Goal: Information Seeking & Learning: Find specific page/section

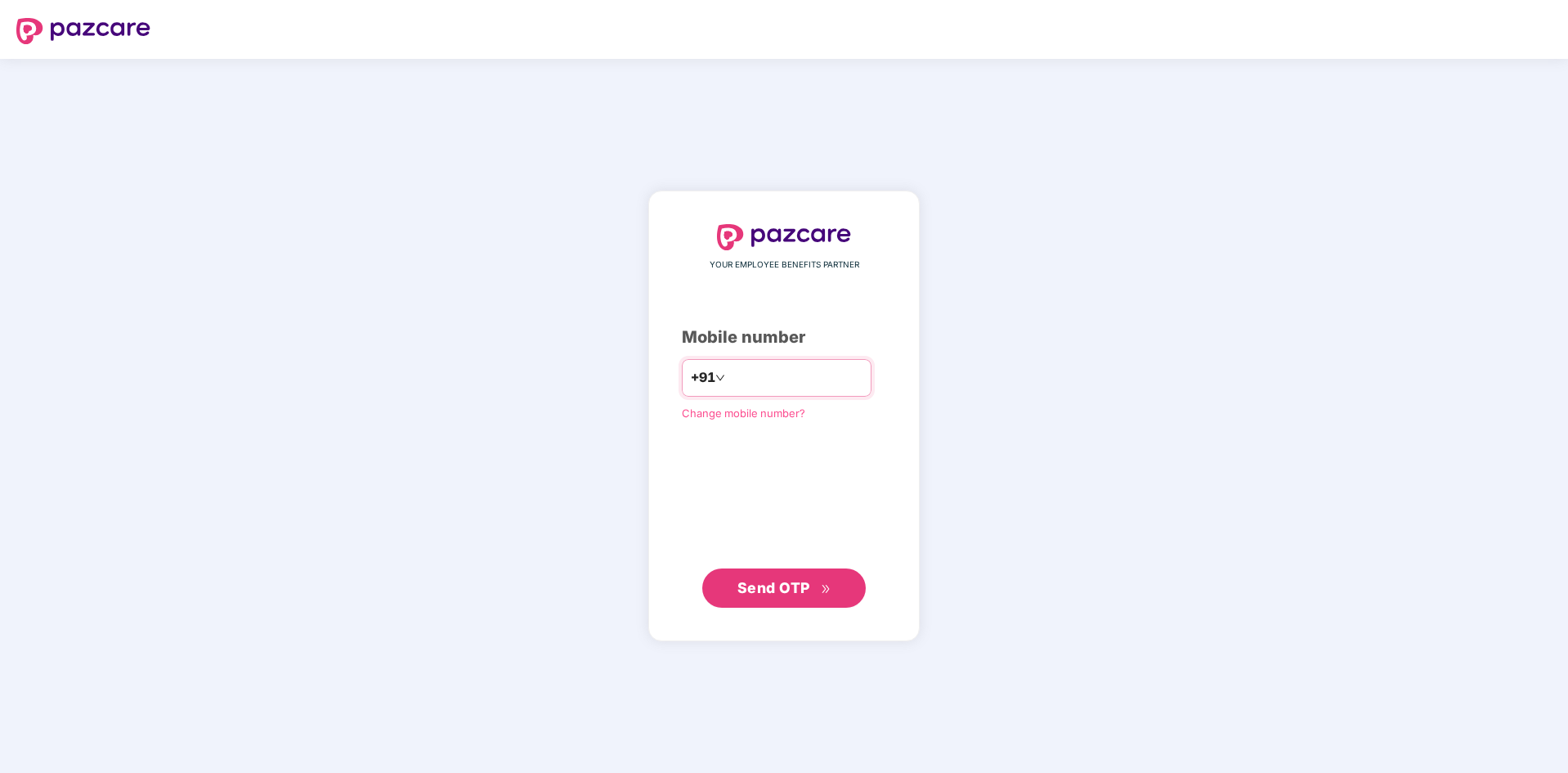
type input "**********"
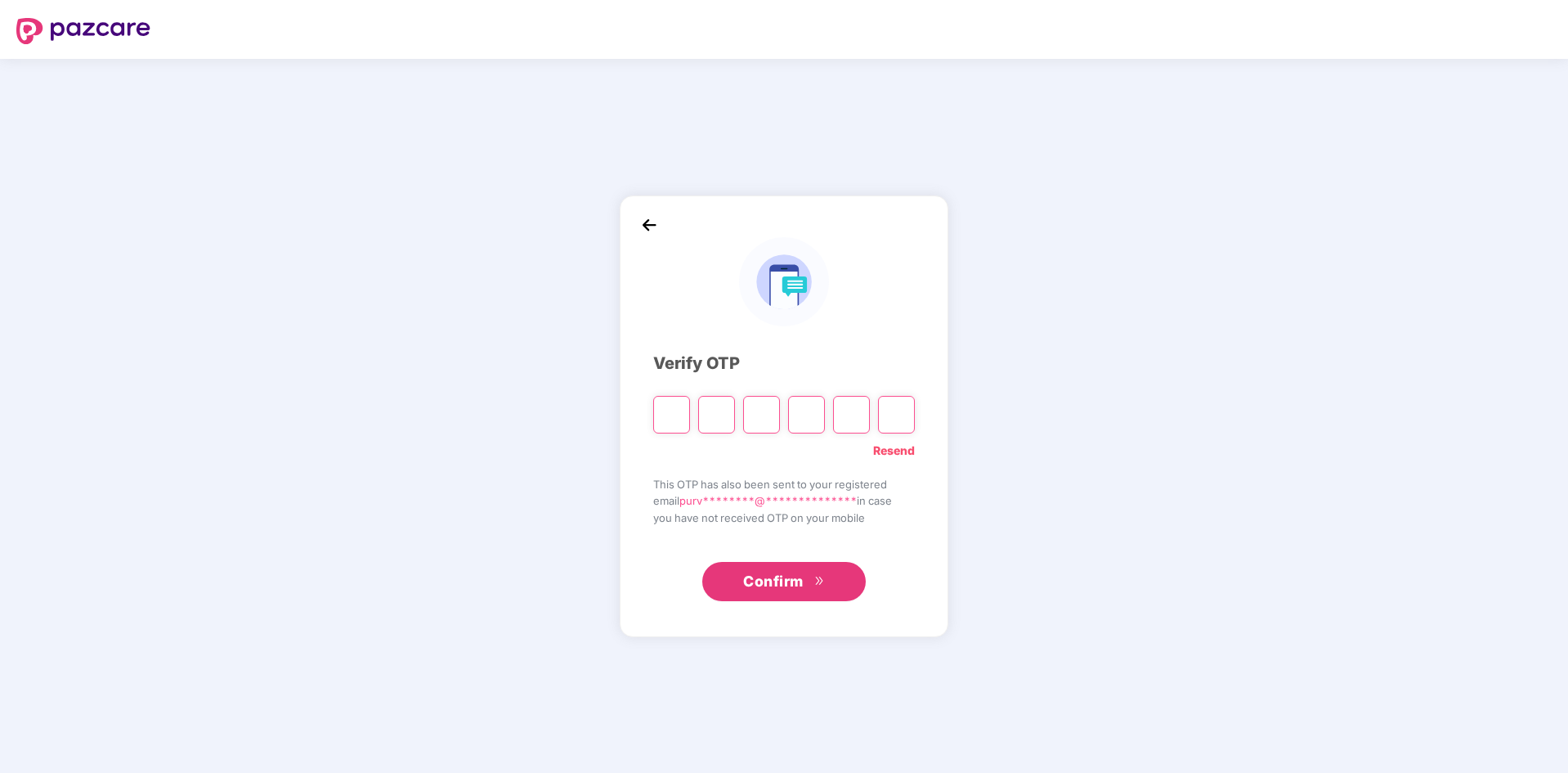
type input "*"
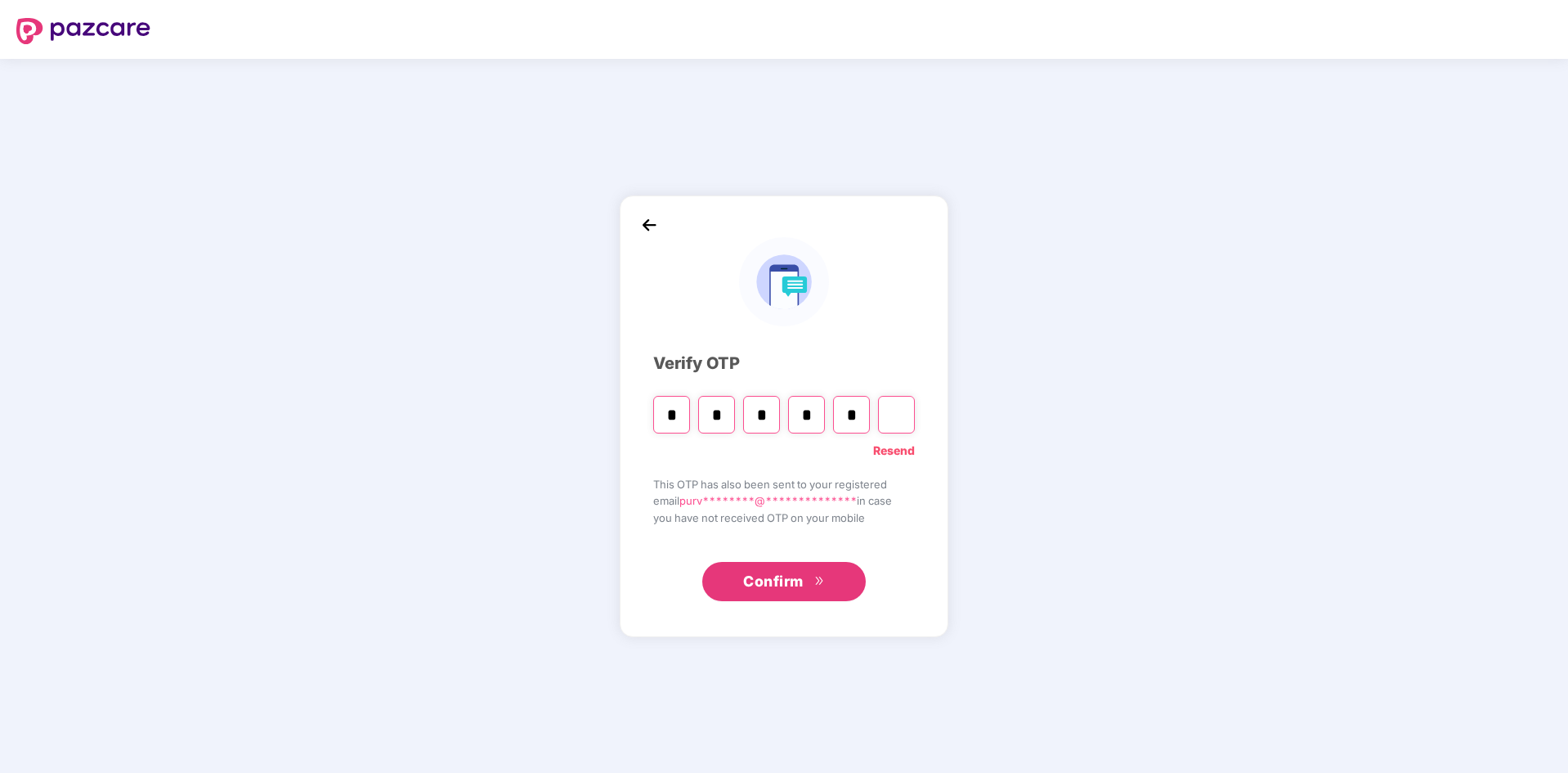
type input "*"
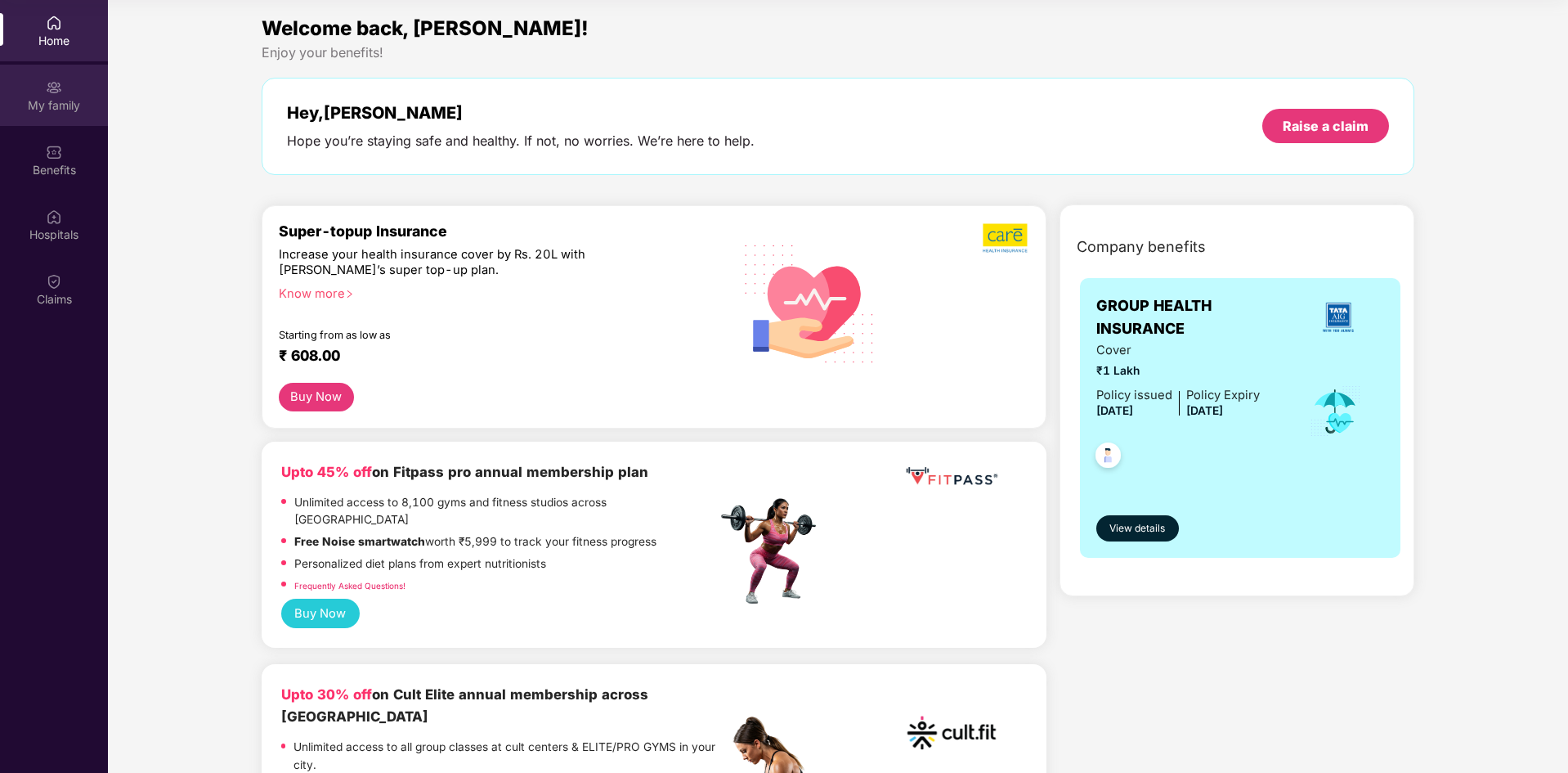
click at [20, 98] on div "My family" at bounding box center [54, 106] width 108 height 16
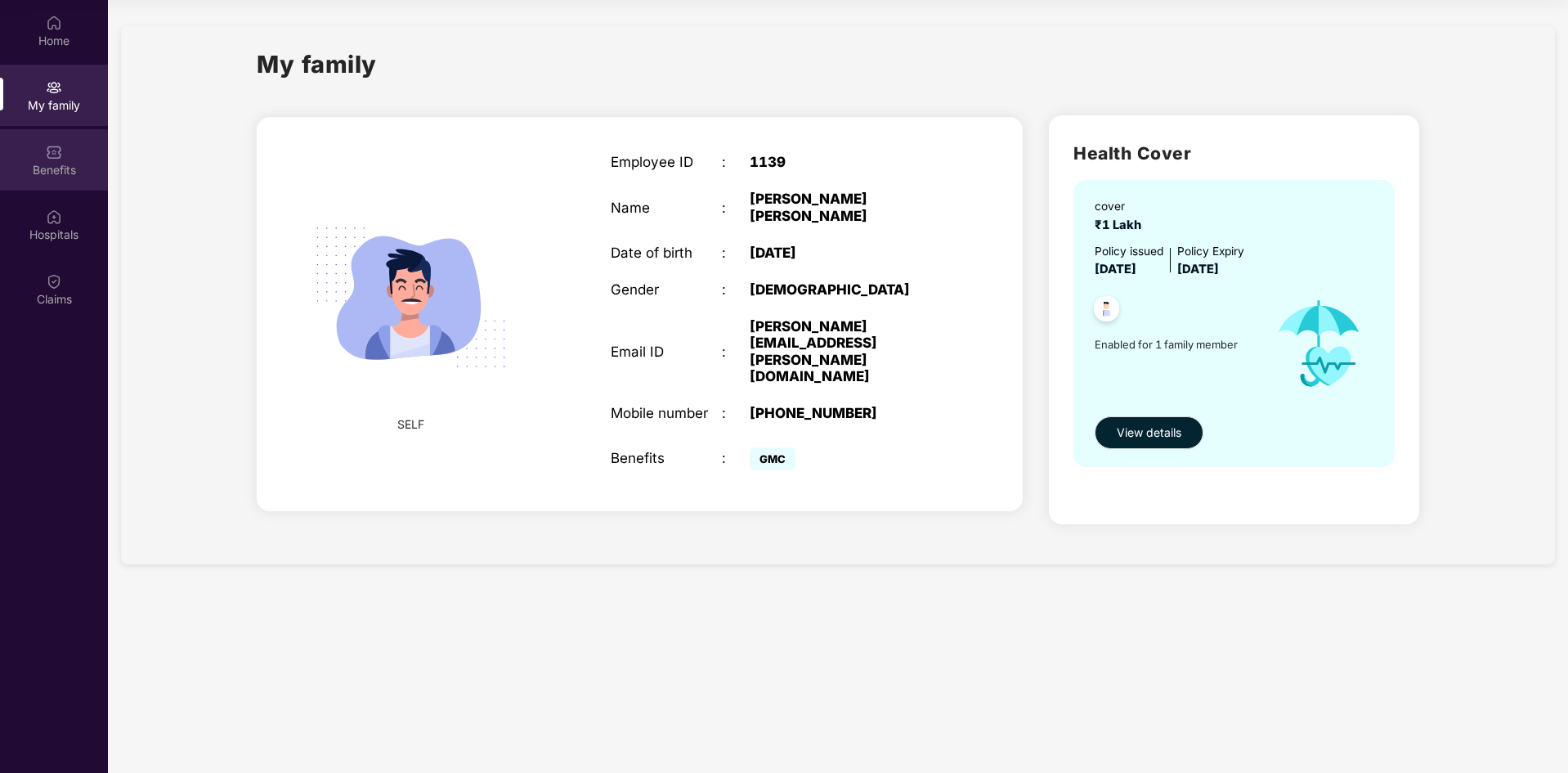
click at [31, 147] on div "Benefits" at bounding box center [54, 160] width 108 height 61
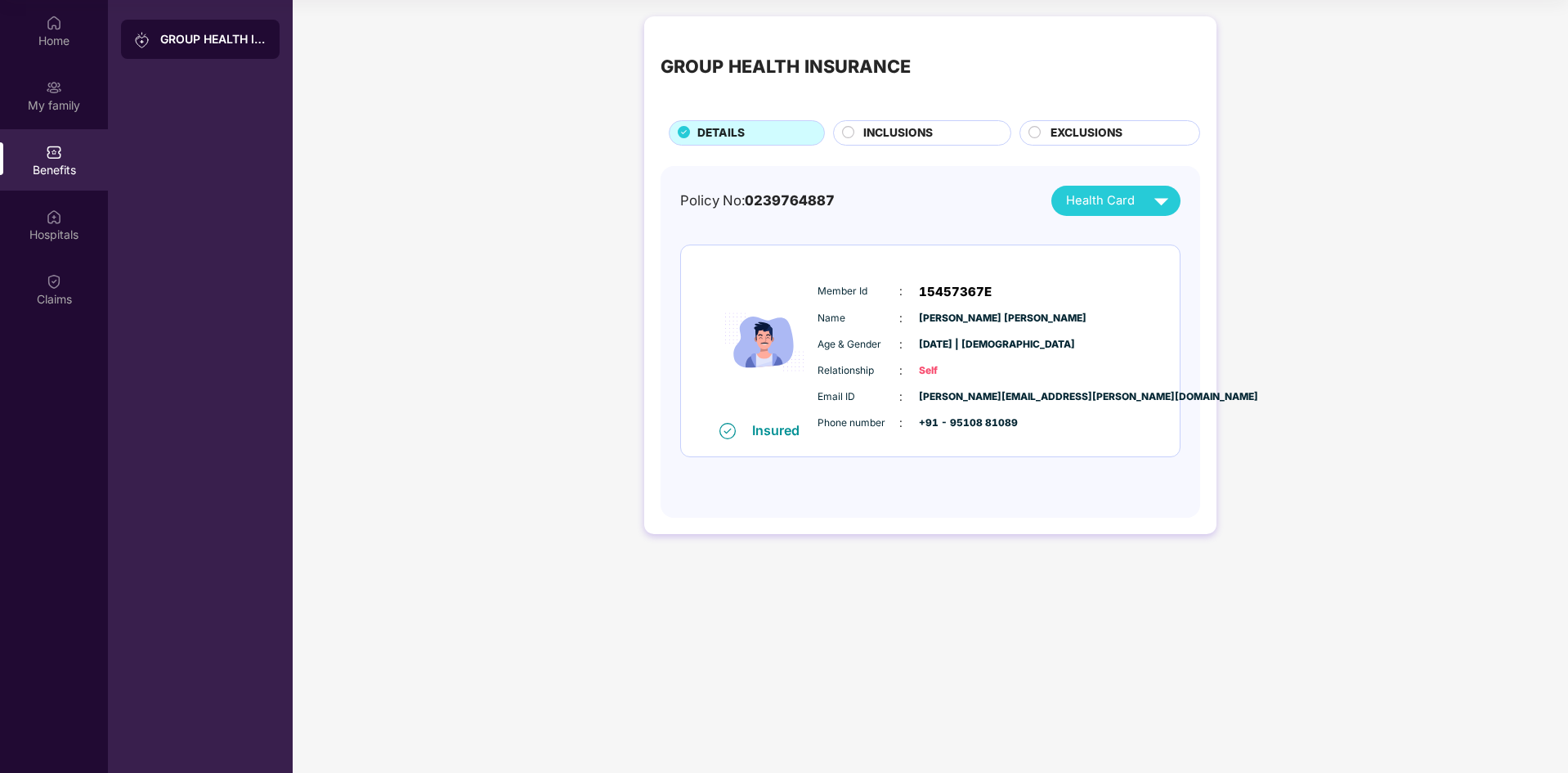
click at [38, 193] on div "Home My family Benefits Hospitals Claims" at bounding box center [54, 161] width 108 height 323
click at [42, 219] on div "Hospitals" at bounding box center [54, 224] width 108 height 61
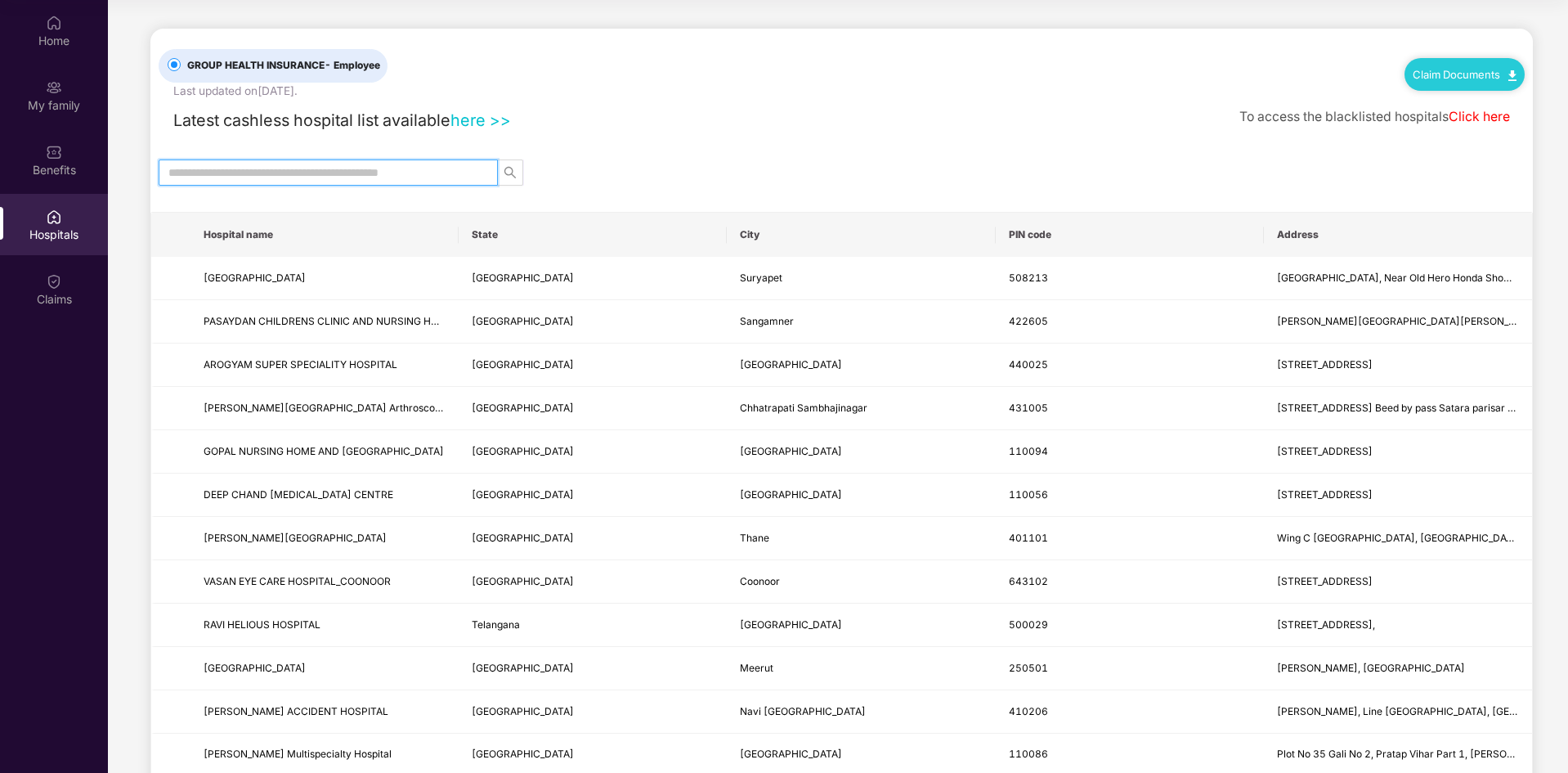
click at [214, 169] on input "text" at bounding box center [322, 173] width 307 height 18
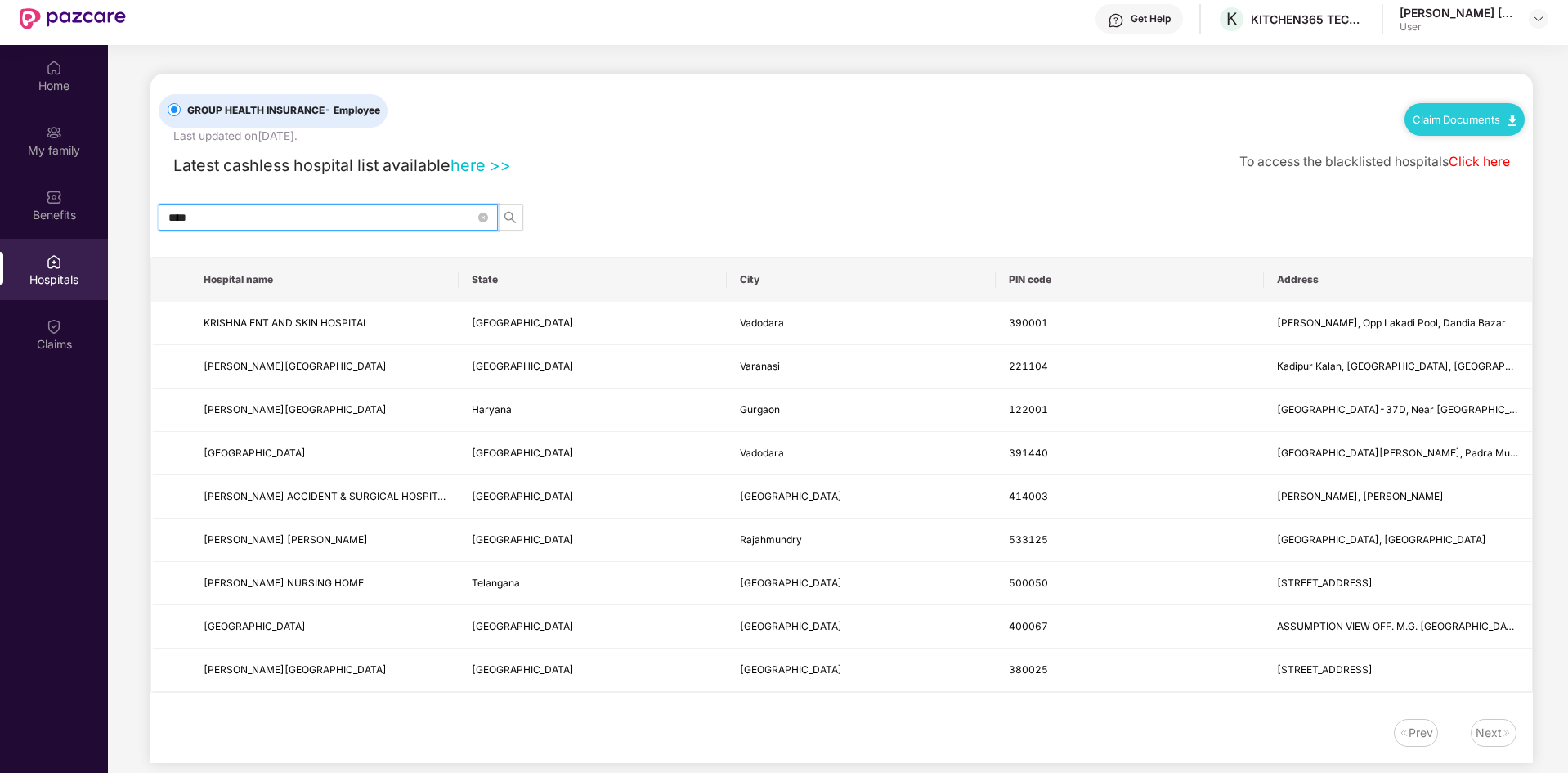
scroll to position [92, 0]
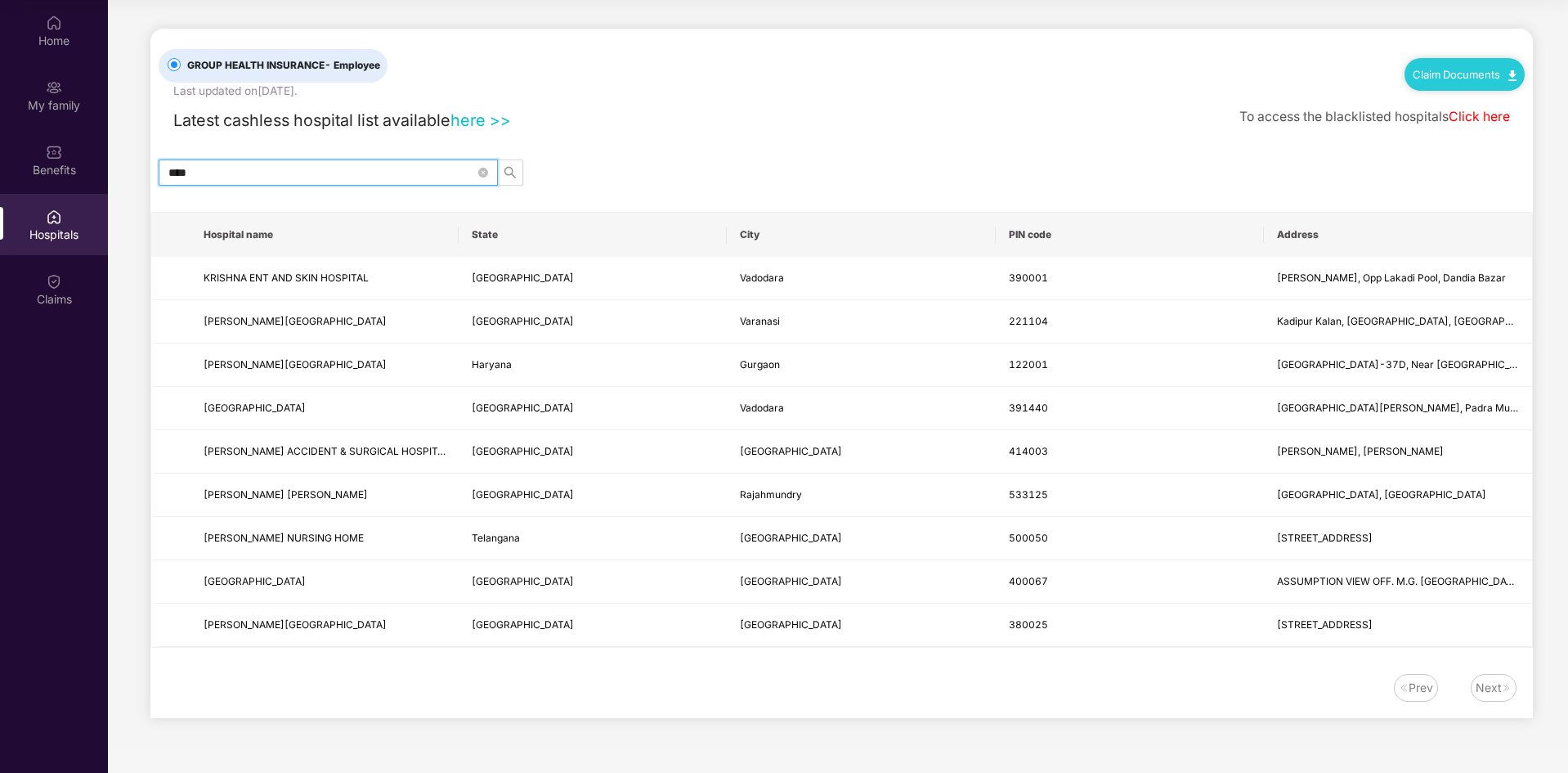
type input "****"
click at [1501, 689] on div "Next" at bounding box center [1489, 688] width 26 height 18
click at [1421, 694] on div "Prev" at bounding box center [1421, 688] width 25 height 18
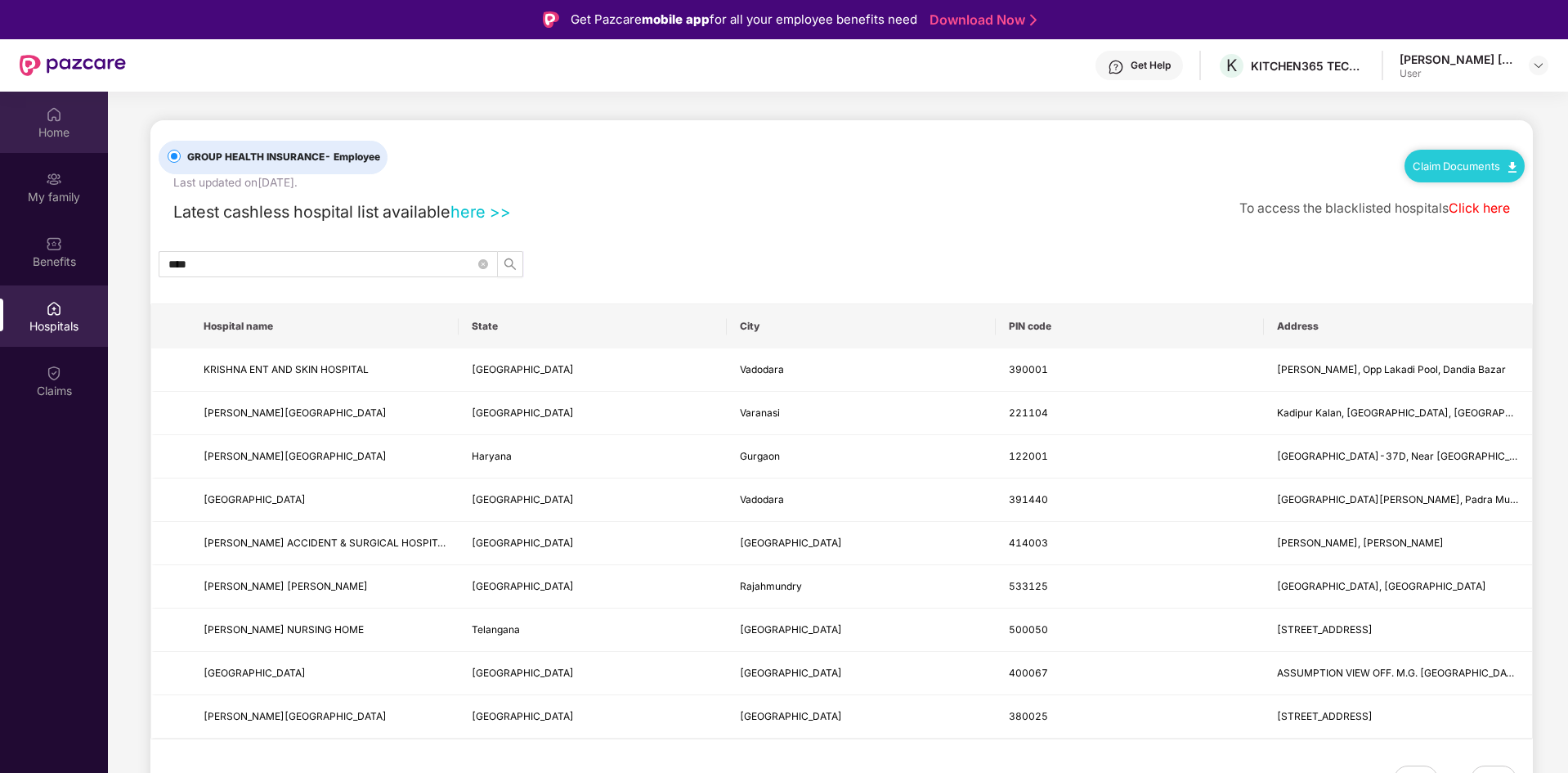
click at [72, 115] on div "Home" at bounding box center [54, 122] width 108 height 61
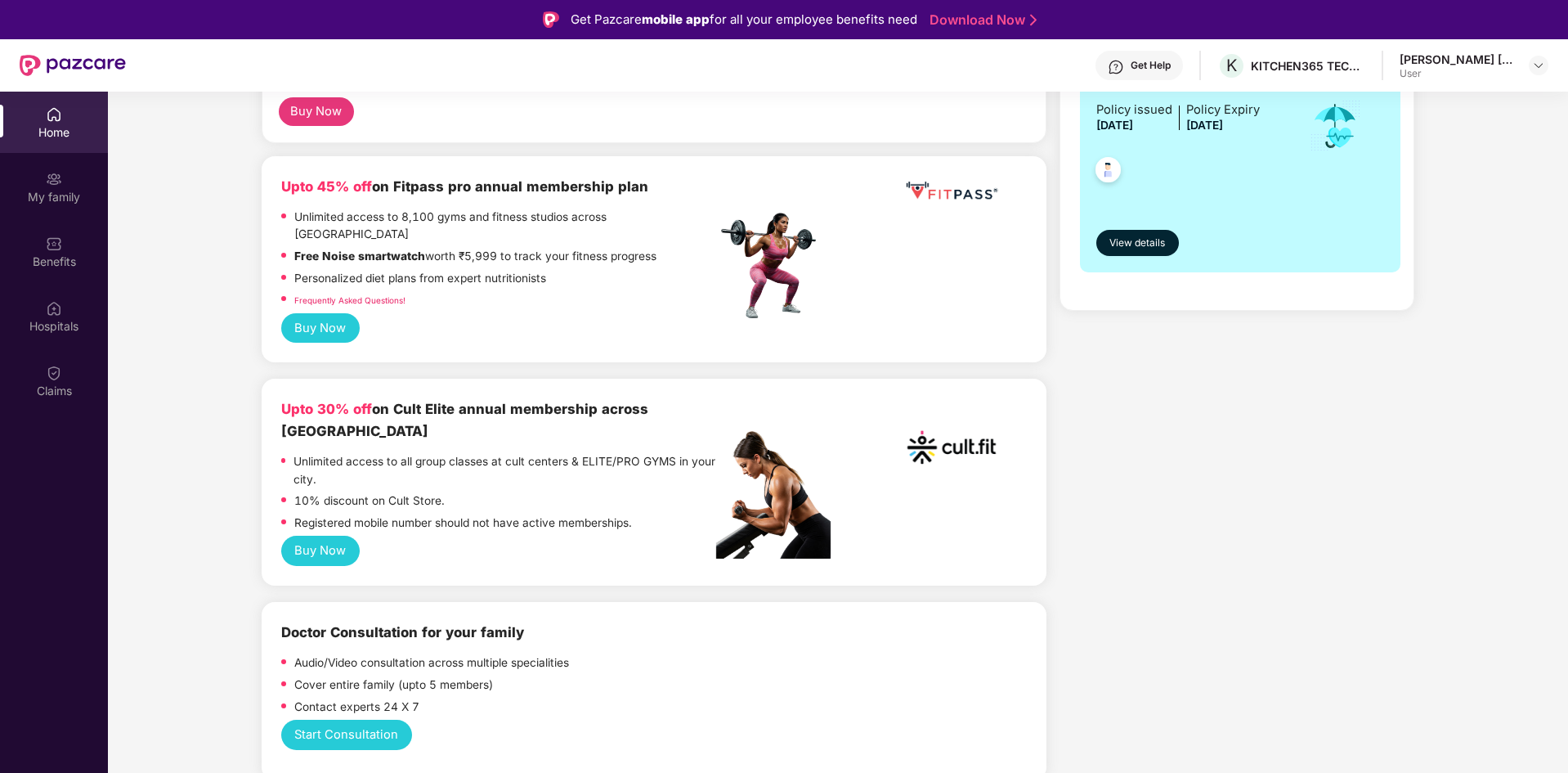
scroll to position [409, 0]
